Goal: Find specific page/section: Find specific page/section

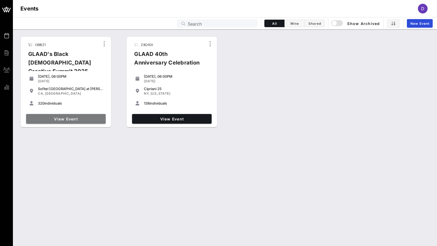
click at [56, 122] on link "View Event" at bounding box center [66, 119] width 80 height 10
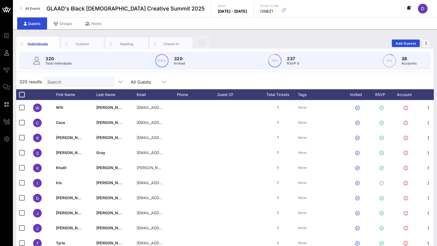
click at [66, 82] on input "Search" at bounding box center [78, 81] width 63 height 7
paste input "NYALLAH"
type input "NYALLAH"
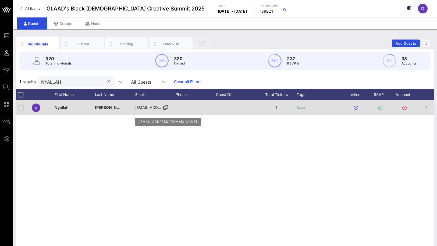
scroll to position [0, 0]
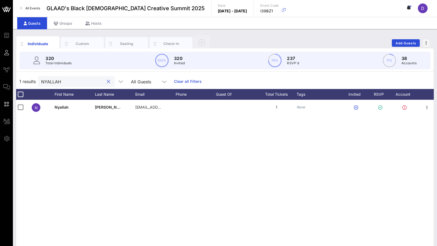
click at [107, 82] on button "clear icon" at bounding box center [108, 81] width 3 height 5
